Goal: Transaction & Acquisition: Download file/media

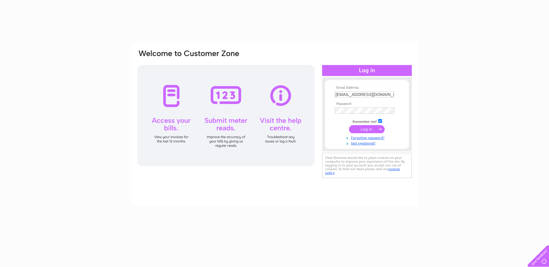
click at [364, 128] on input "submit" at bounding box center [367, 129] width 36 height 8
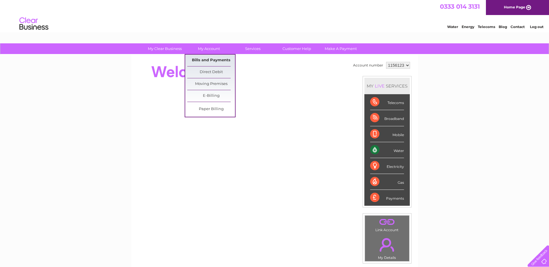
click at [208, 60] on link "Bills and Payments" at bounding box center [211, 61] width 48 height 12
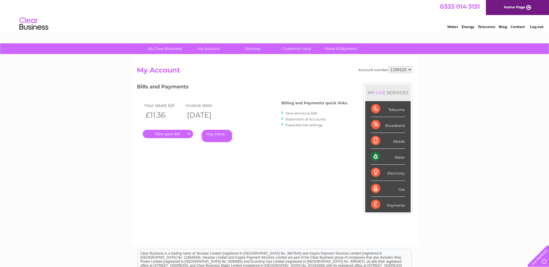
click at [186, 136] on link "." at bounding box center [168, 134] width 50 height 8
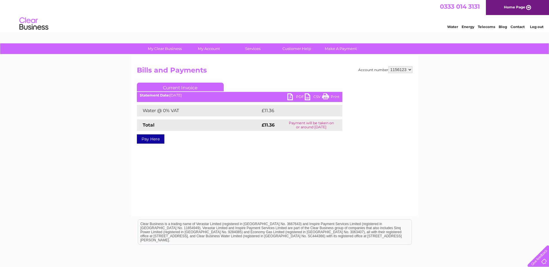
click at [291, 97] on link "PDF" at bounding box center [295, 97] width 17 height 8
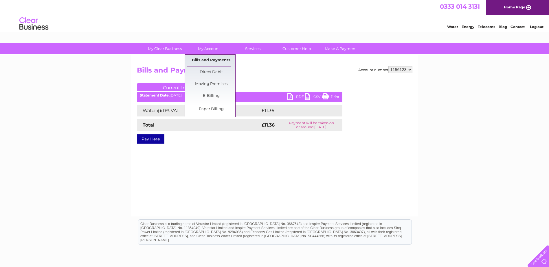
drag, startPoint x: 214, startPoint y: 59, endPoint x: 222, endPoint y: 62, distance: 9.1
click at [214, 59] on link "Bills and Payments" at bounding box center [211, 61] width 48 height 12
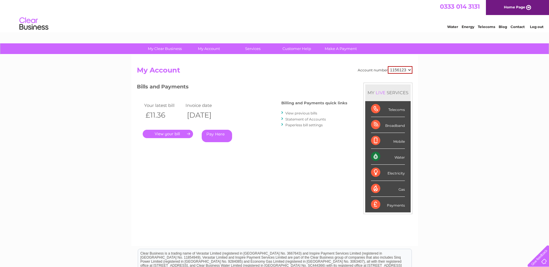
click at [301, 114] on link "View previous bills" at bounding box center [301, 113] width 32 height 4
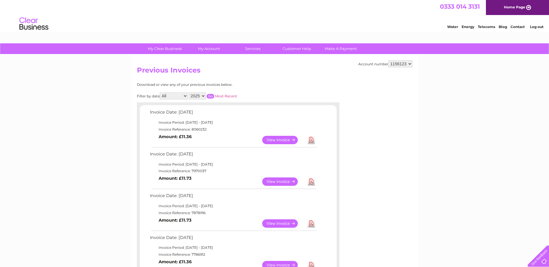
click at [280, 178] on link "View" at bounding box center [283, 182] width 43 height 8
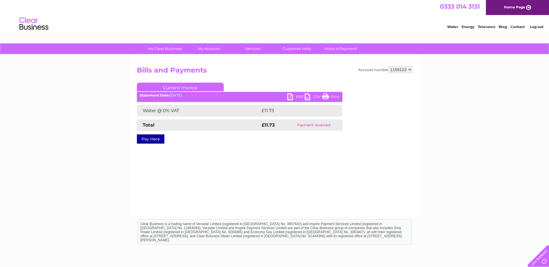
click at [295, 97] on link "PDF" at bounding box center [295, 97] width 17 height 8
